Goal: Task Accomplishment & Management: Complete application form

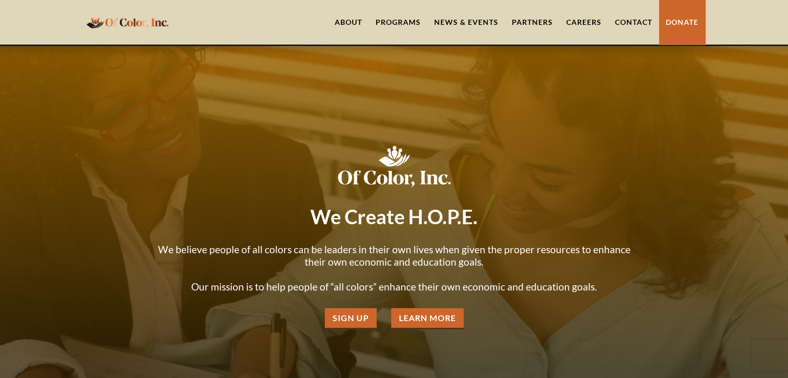
click at [398, 21] on div "Programs" at bounding box center [397, 22] width 45 height 10
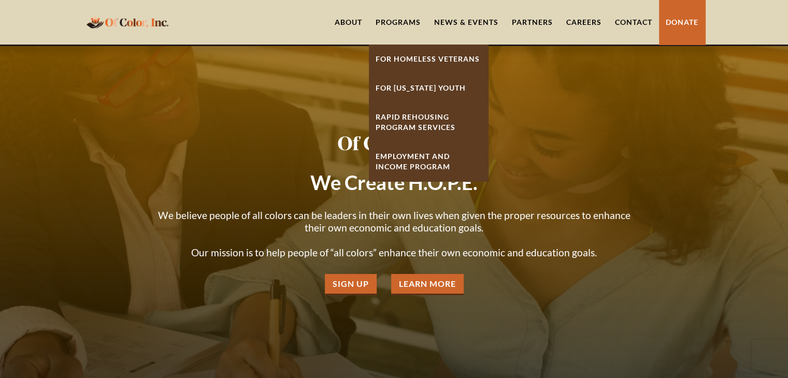
scroll to position [52, 0]
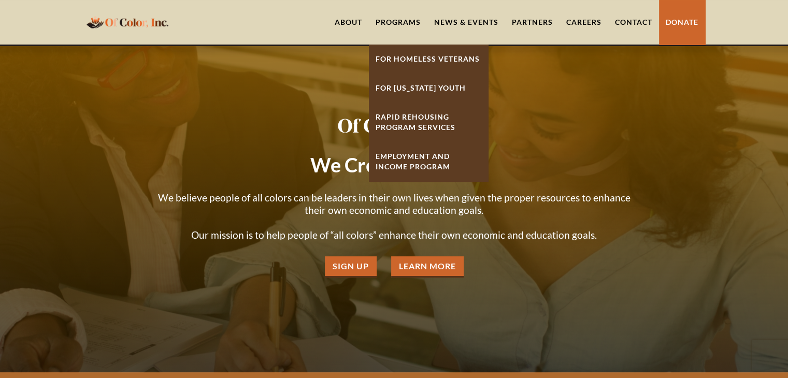
click at [578, 23] on link "Careers" at bounding box center [583, 22] width 49 height 45
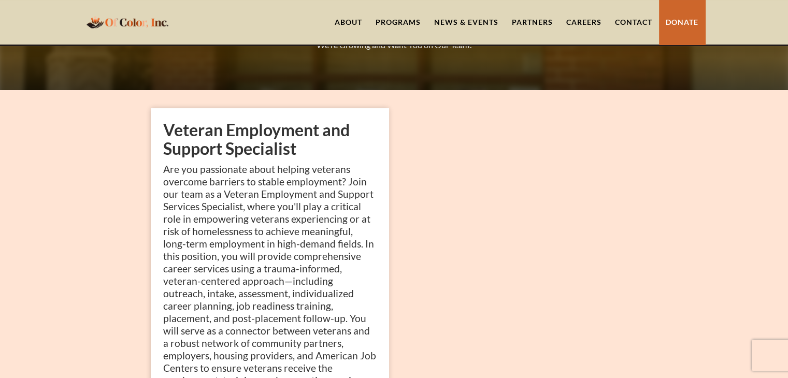
scroll to position [52, 0]
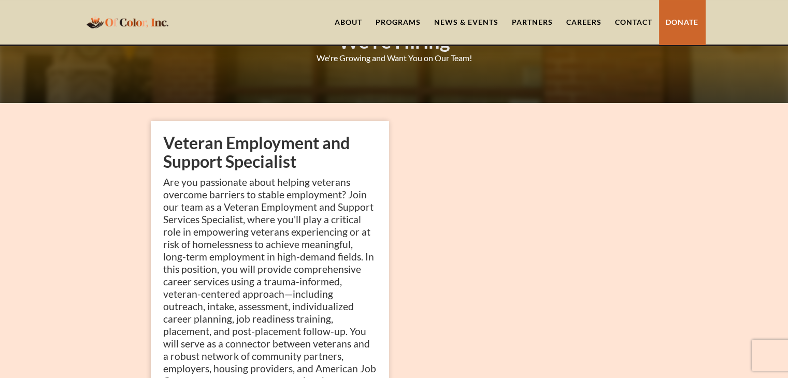
click at [579, 19] on link "Careers" at bounding box center [583, 22] width 49 height 45
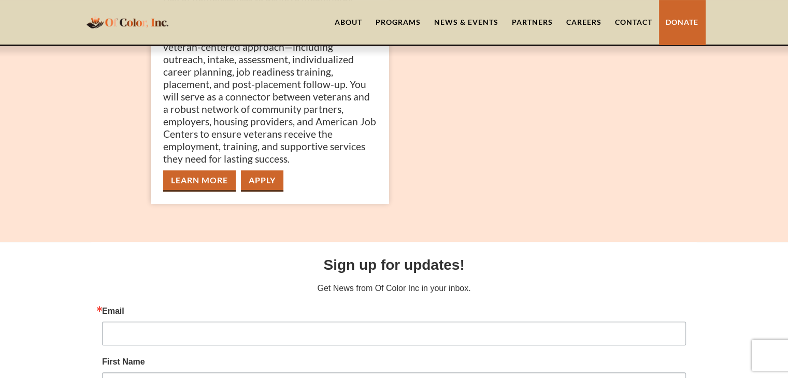
scroll to position [311, 0]
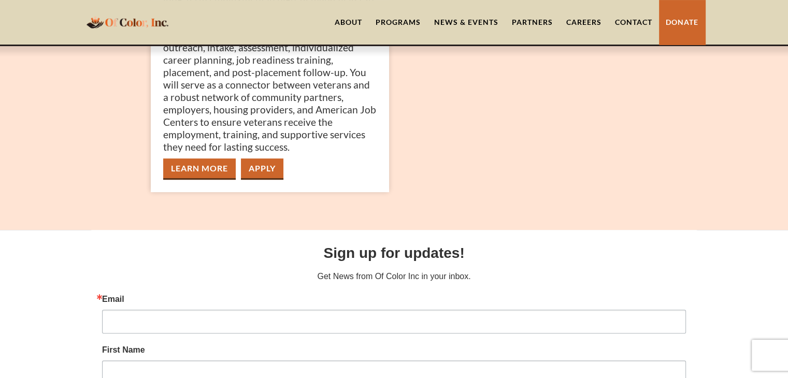
click at [268, 175] on link "Apply" at bounding box center [262, 168] width 42 height 21
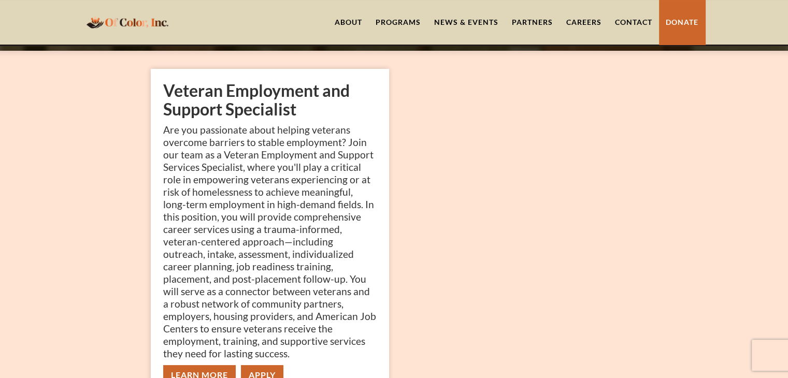
scroll to position [104, 0]
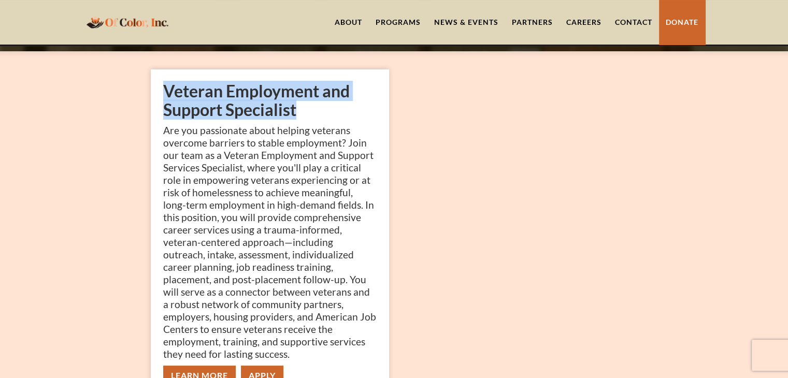
drag, startPoint x: 300, startPoint y: 114, endPoint x: 163, endPoint y: 89, distance: 139.0
click at [163, 89] on h2 "Veteran Employment and Support Specialist" at bounding box center [269, 100] width 213 height 37
copy h2 "Veteran Employment and Support Specialist"
